Goal: Task Accomplishment & Management: Complete application form

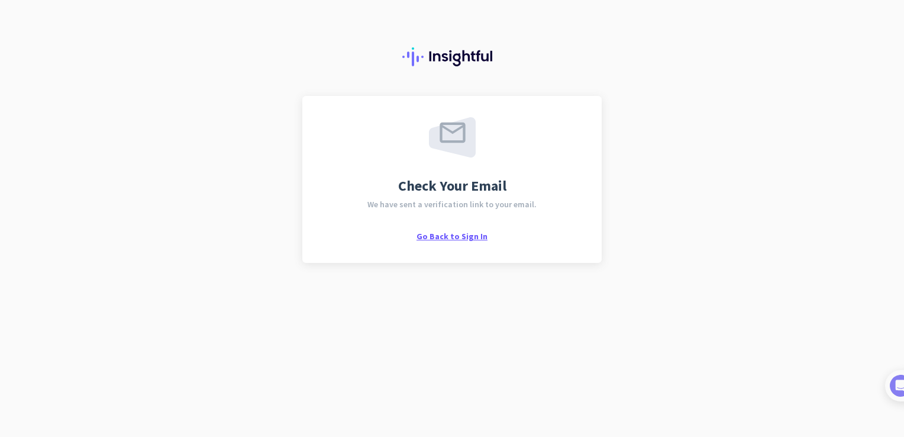
click at [457, 237] on span "Go Back to Sign In" at bounding box center [452, 236] width 71 height 11
click at [579, 318] on div "Check Your Email We have sent a verification link to your email. Go Back to Sig…" at bounding box center [452, 218] width 904 height 437
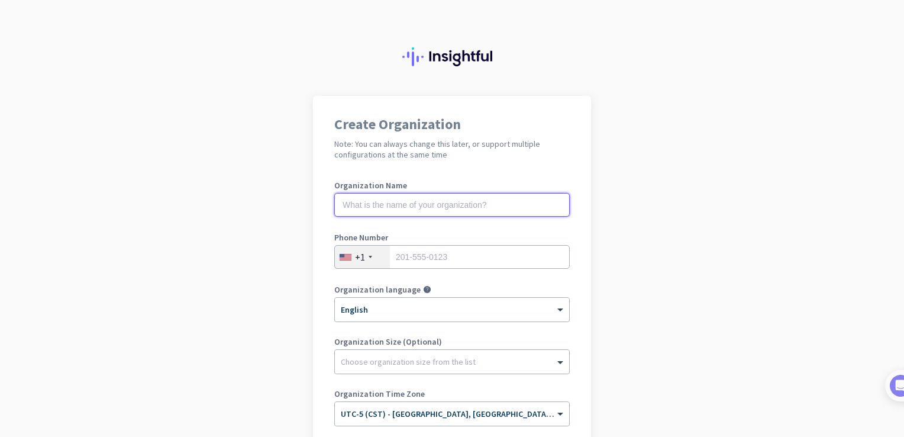
click at [405, 206] on input "text" at bounding box center [452, 205] width 236 height 24
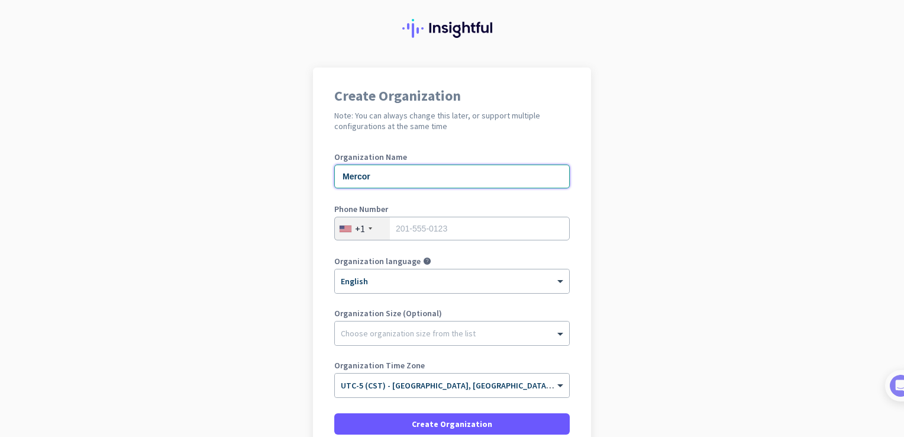
scroll to position [36, 0]
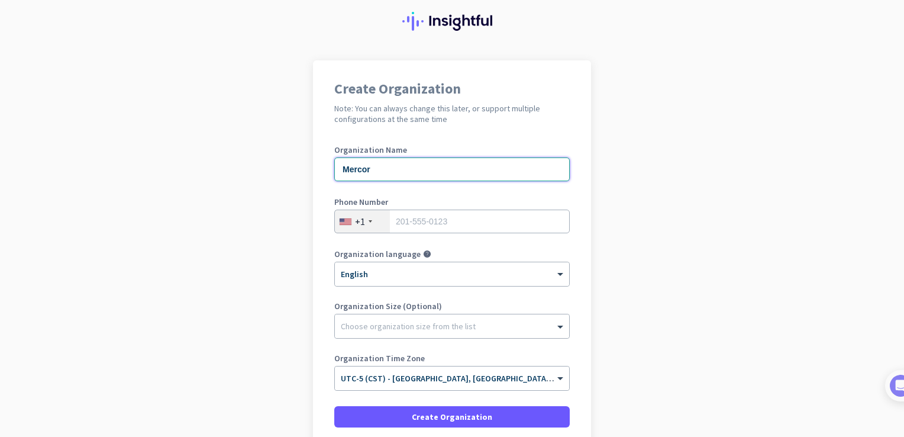
type input "Mercor"
click at [420, 218] on input "tel" at bounding box center [452, 221] width 236 height 24
type input "3097217846"
click at [301, 321] on app-onboarding-organization "Create Organization Note: You can always change this later, or support multiple…" at bounding box center [452, 298] width 904 height 477
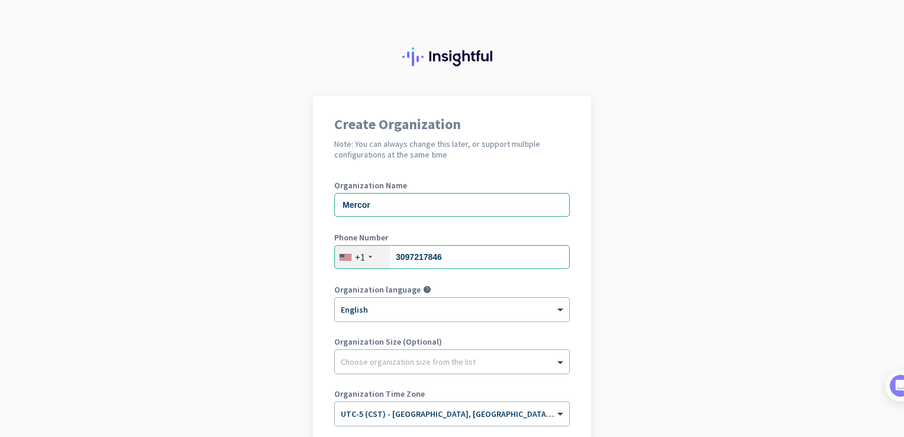
scroll to position [136, 0]
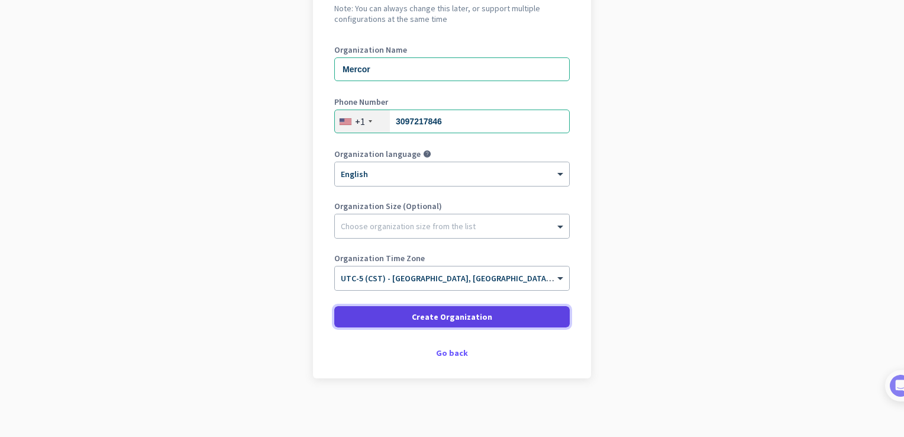
click at [443, 320] on span "Create Organization" at bounding box center [452, 317] width 80 height 12
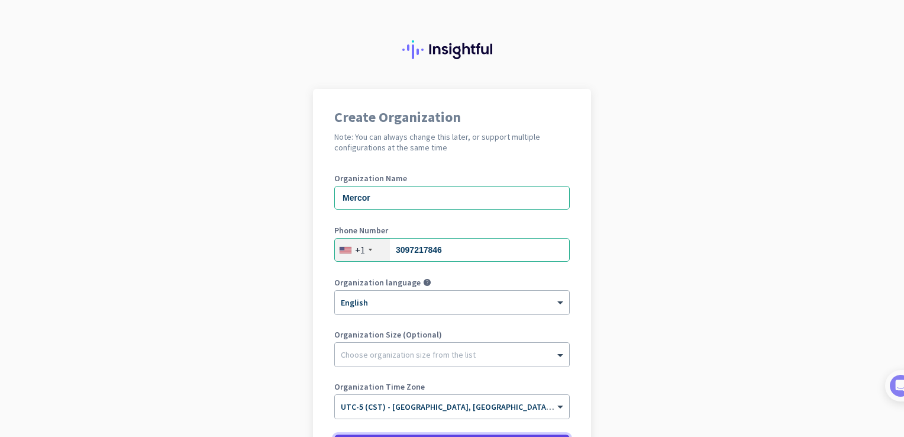
scroll to position [0, 0]
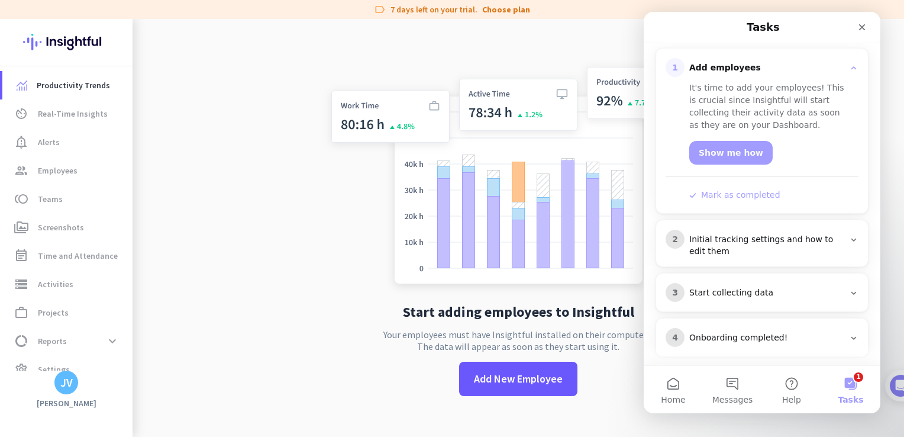
scroll to position [163, 0]
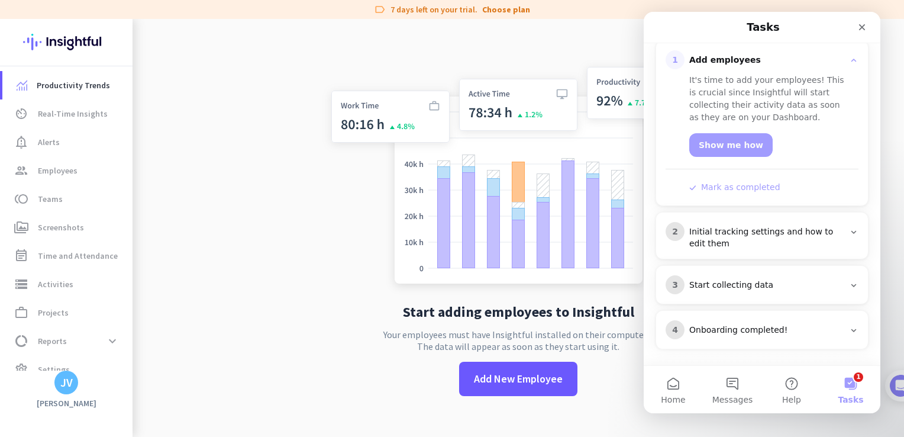
drag, startPoint x: 860, startPoint y: 389, endPoint x: 836, endPoint y: 396, distance: 25.8
click at [836, 396] on button "1 Tasks" at bounding box center [850, 389] width 59 height 47
drag, startPoint x: 208, startPoint y: 374, endPoint x: 315, endPoint y: 390, distance: 107.7
click at [315, 390] on app-no-employees "Start adding employees to Insightful Your employees must have Insightful instal…" at bounding box center [519, 237] width 772 height 437
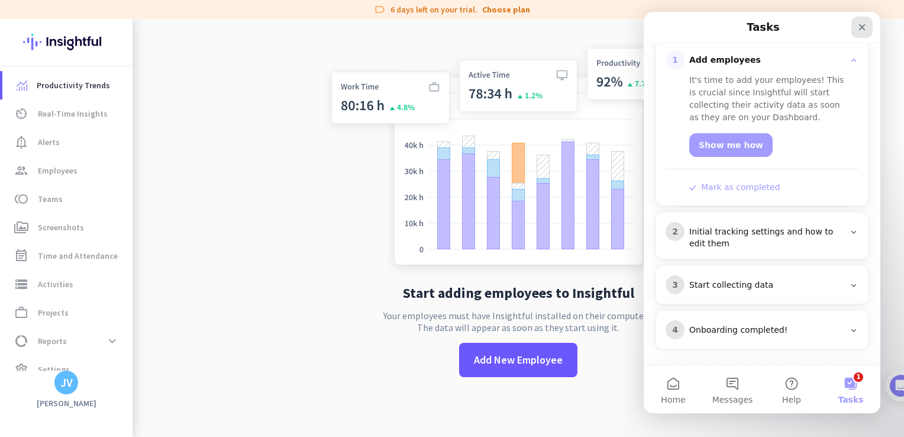
click at [862, 24] on icon "Close" at bounding box center [861, 26] width 9 height 9
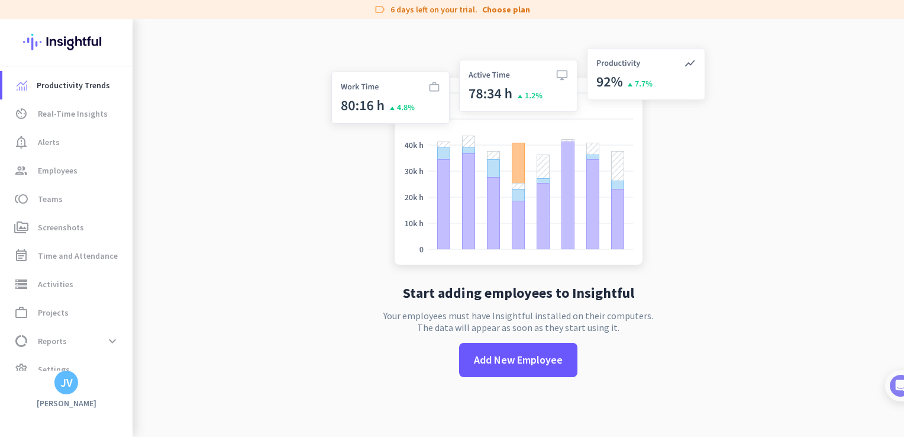
scroll to position [0, 0]
click at [62, 48] on img at bounding box center [66, 42] width 86 height 46
click at [63, 390] on div "JV" at bounding box center [66, 382] width 24 height 24
click at [129, 299] on span "Personal Settings" at bounding box center [129, 296] width 72 height 11
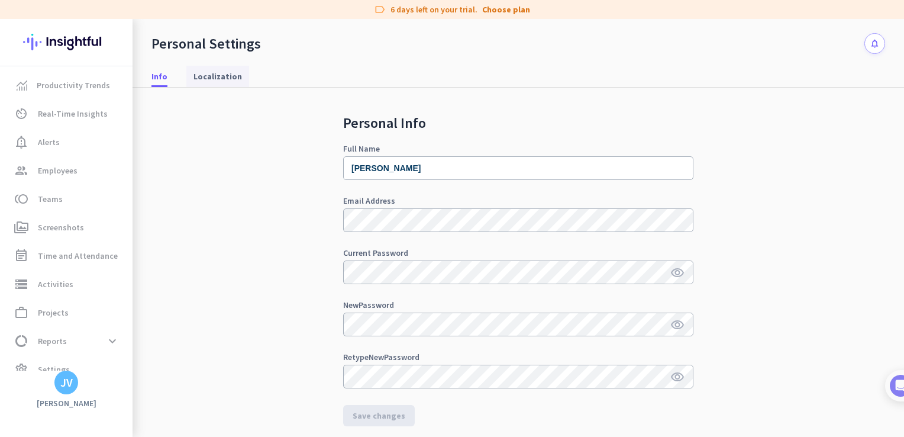
click at [205, 70] on span "Localization" at bounding box center [218, 76] width 49 height 12
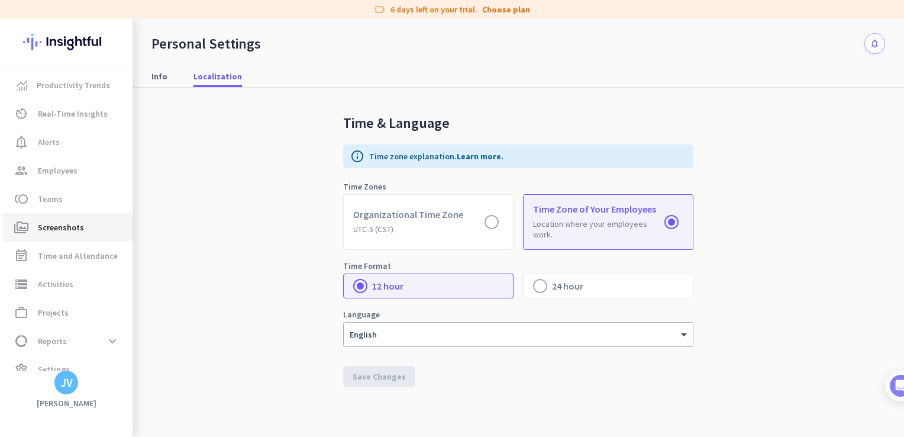
scroll to position [17, 0]
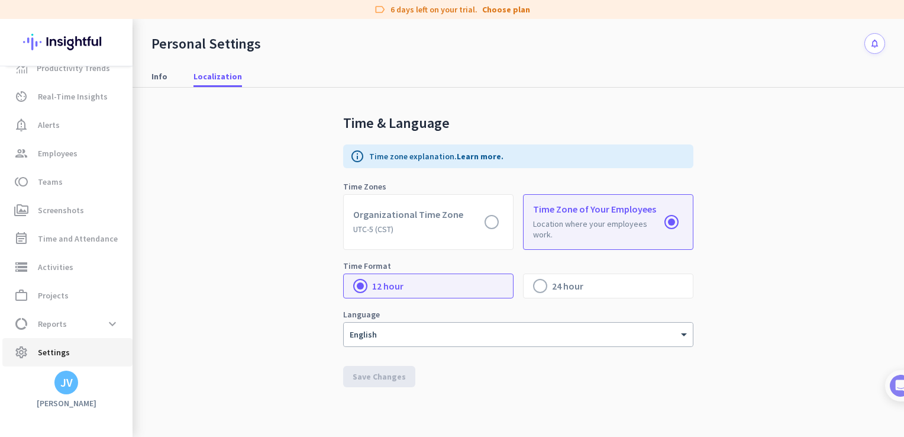
click at [41, 352] on span "Settings" at bounding box center [54, 352] width 32 height 14
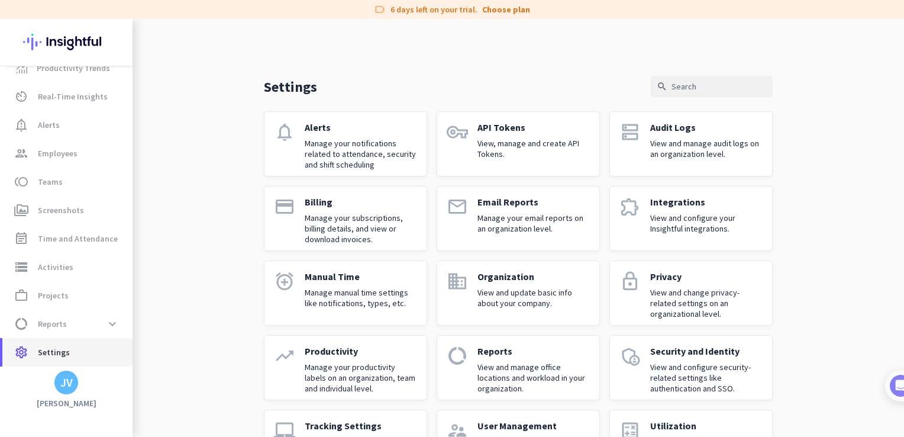
click at [82, 350] on span "settings Settings" at bounding box center [67, 352] width 111 height 14
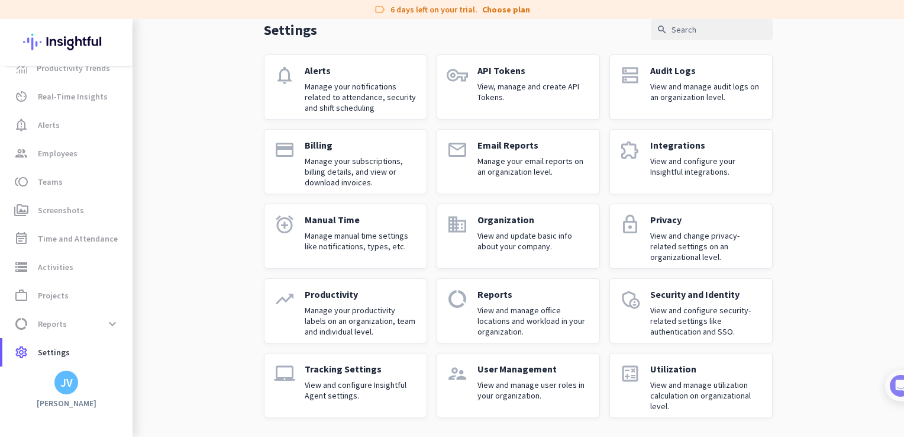
click at [66, 389] on div "JV" at bounding box center [66, 382] width 24 height 24
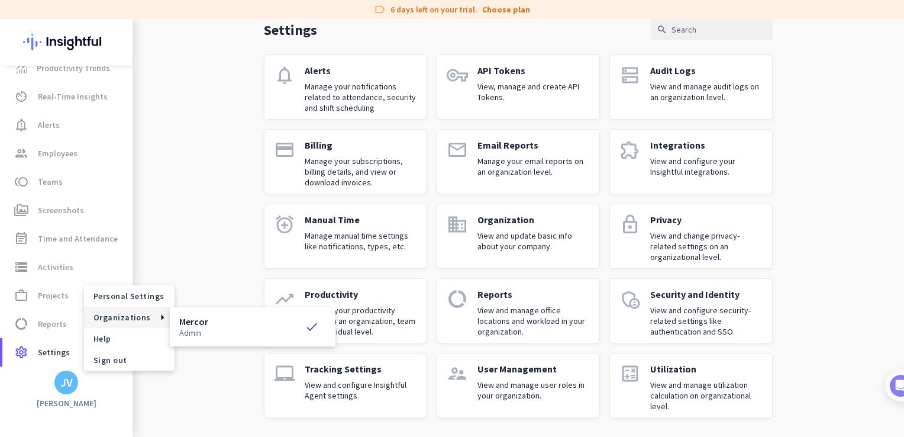
click at [195, 325] on h3 "Mercor" at bounding box center [193, 321] width 29 height 9
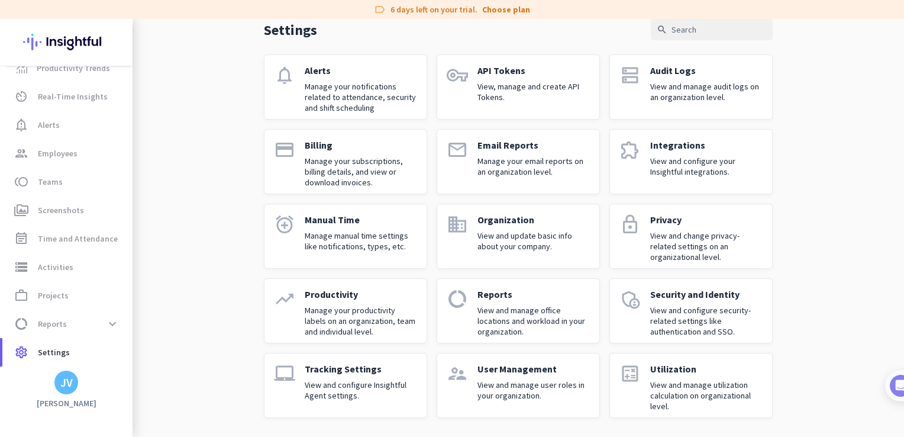
click at [66, 388] on div "JV" at bounding box center [66, 382] width 12 height 12
click at [62, 388] on div at bounding box center [452, 218] width 904 height 437
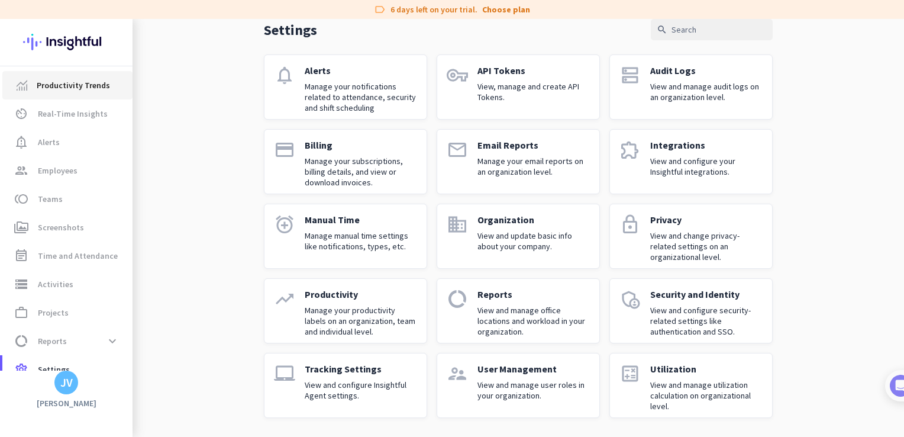
click at [58, 89] on span "Productivity Trends" at bounding box center [73, 85] width 73 height 14
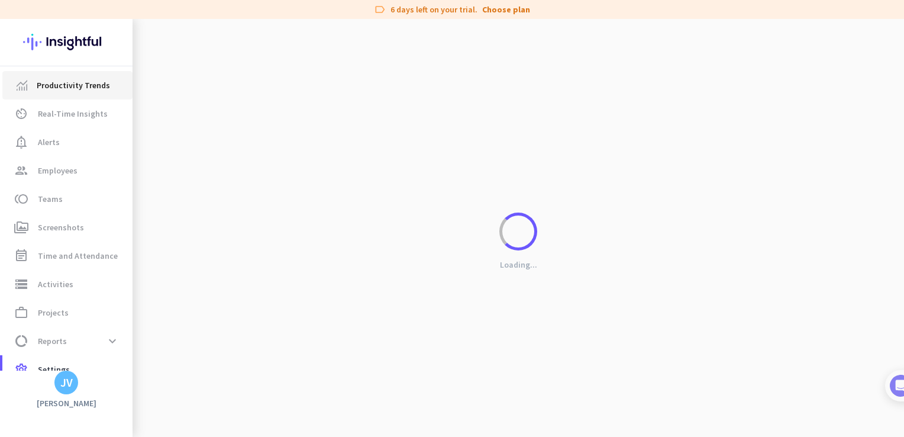
scroll to position [19, 0]
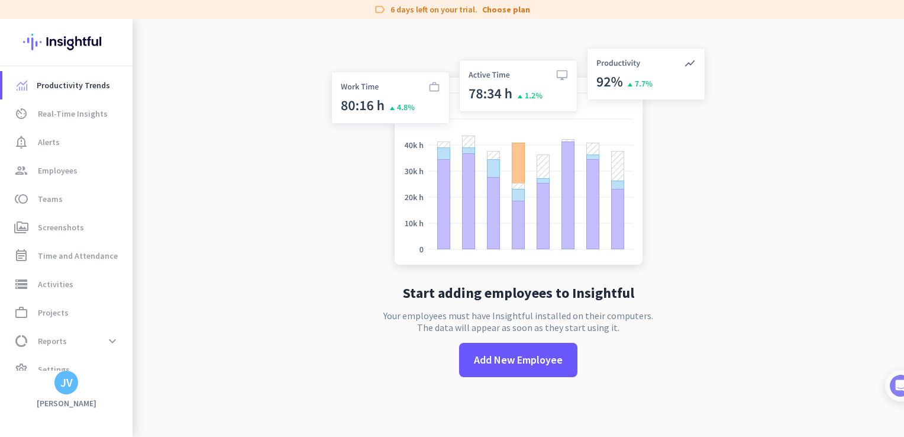
click at [54, 42] on img at bounding box center [66, 42] width 86 height 46
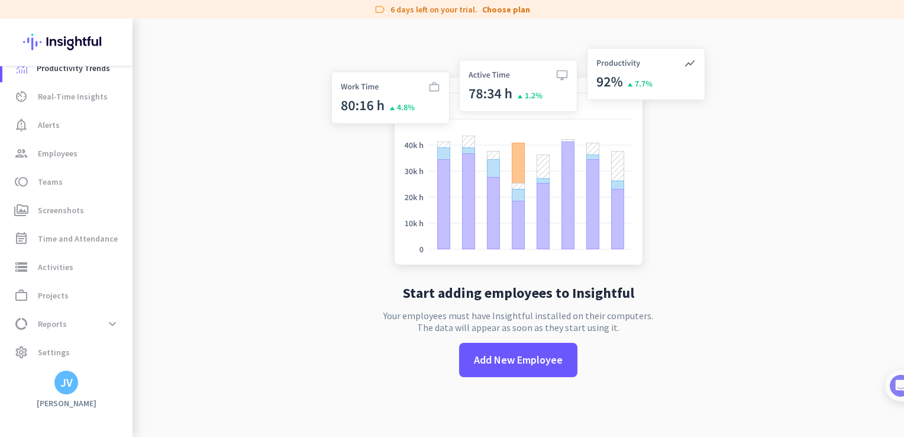
click at [73, 395] on div "Productivity Trends av_timer Real-Time Insights notification_important Alerts g…" at bounding box center [66, 228] width 133 height 418
click at [56, 354] on span "Settings" at bounding box center [54, 352] width 32 height 14
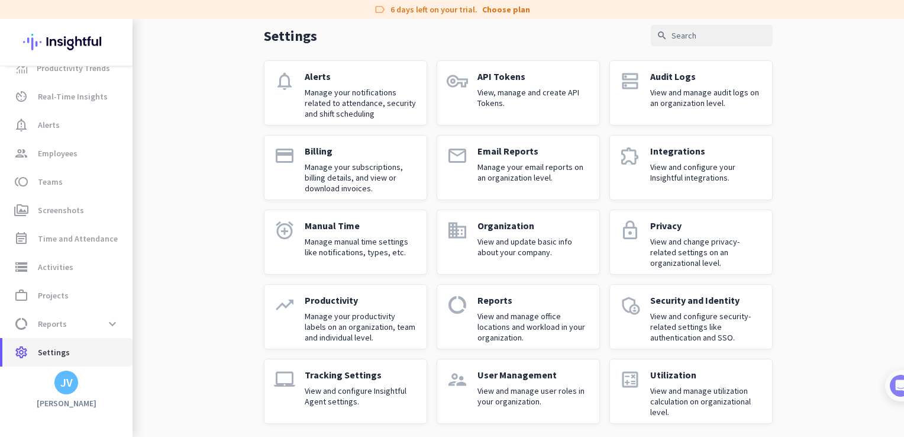
scroll to position [57, 0]
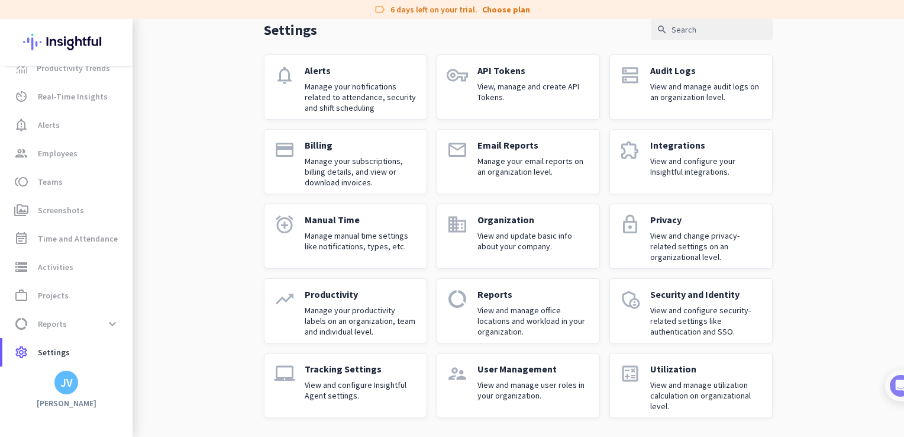
click at [59, 394] on app-letter-avatar "JV" at bounding box center [66, 382] width 24 height 24
click at [126, 352] on span "Sign out" at bounding box center [129, 359] width 91 height 21
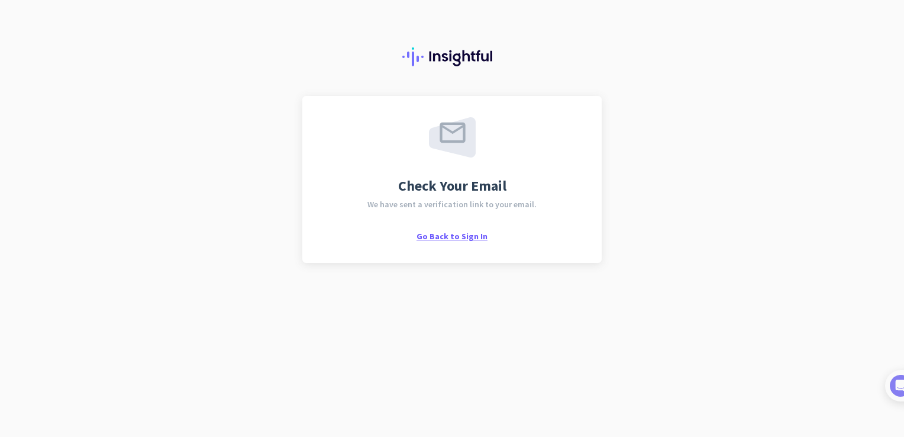
click at [437, 232] on span "Go Back to Sign In" at bounding box center [452, 236] width 71 height 11
